Goal: Task Accomplishment & Management: Complete application form

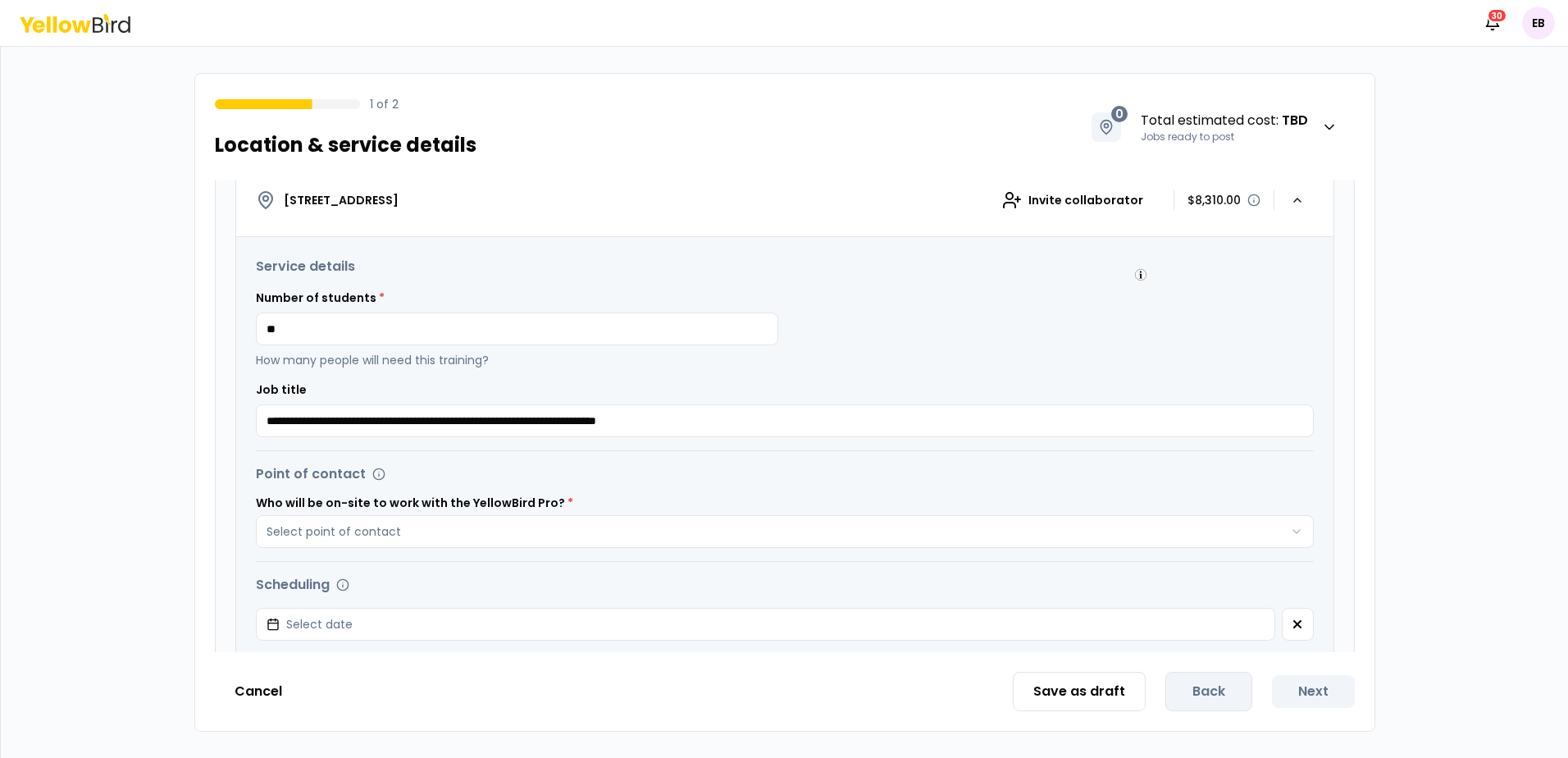
scroll to position [213, 0]
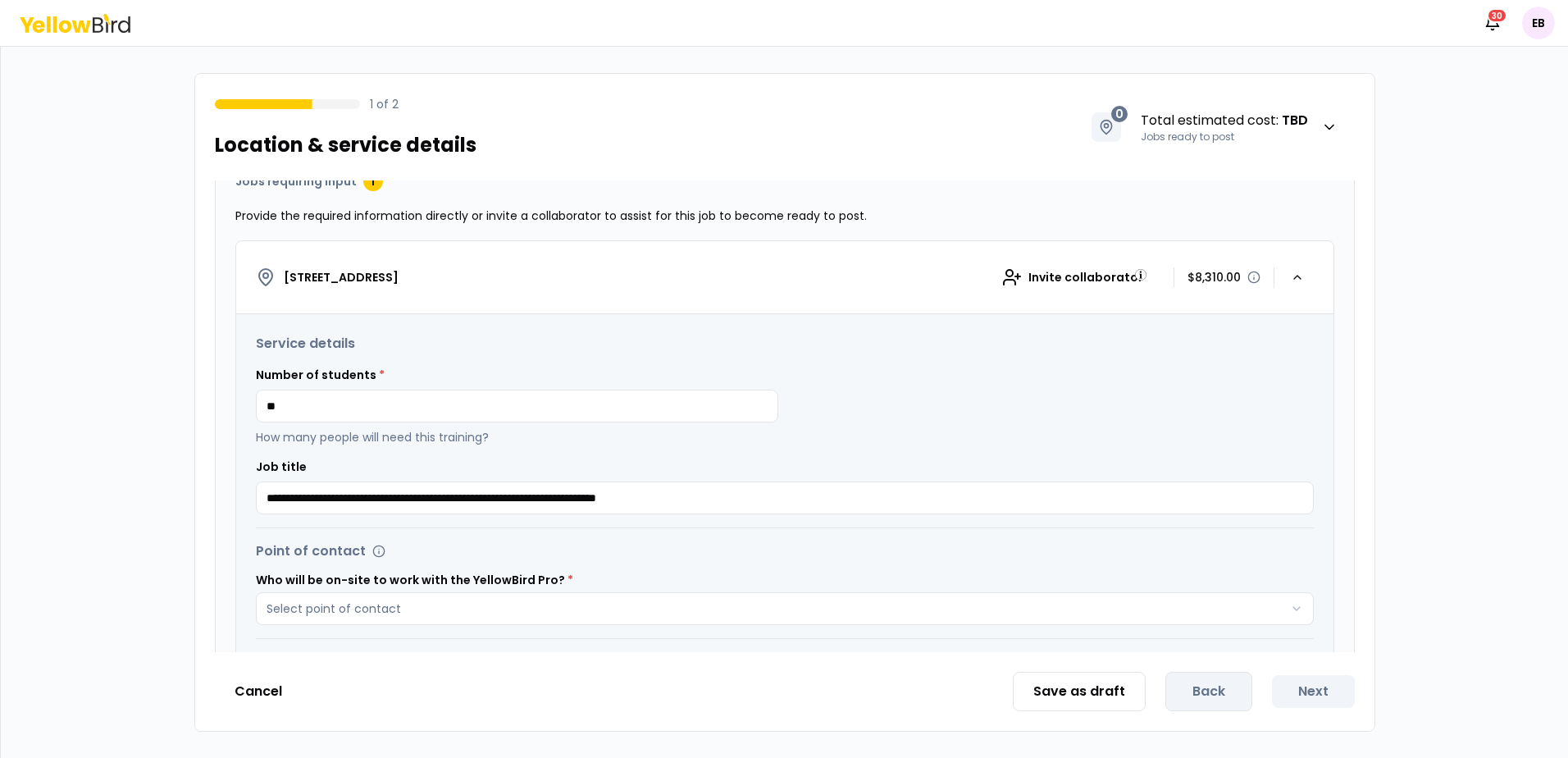
click at [788, 254] on button "[STREET_ADDRESS] collaborator $8,310.00" at bounding box center [784, 277] width 1097 height 73
